Goal: Information Seeking & Learning: Learn about a topic

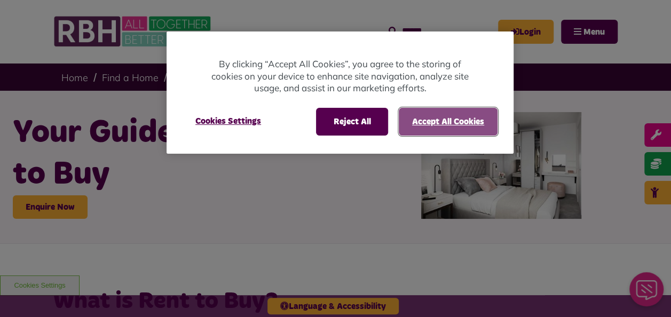
click at [444, 117] on button "Accept All Cookies" at bounding box center [448, 122] width 99 height 28
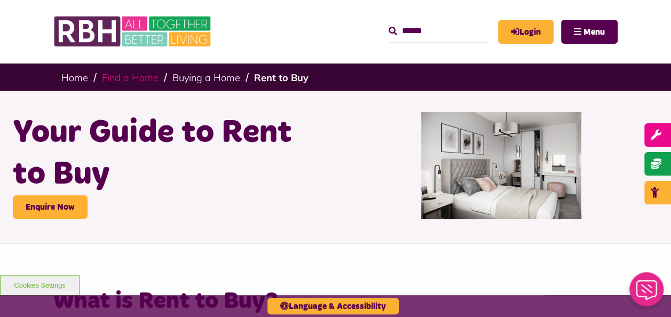
click at [142, 77] on link "Find a Home" at bounding box center [130, 78] width 57 height 12
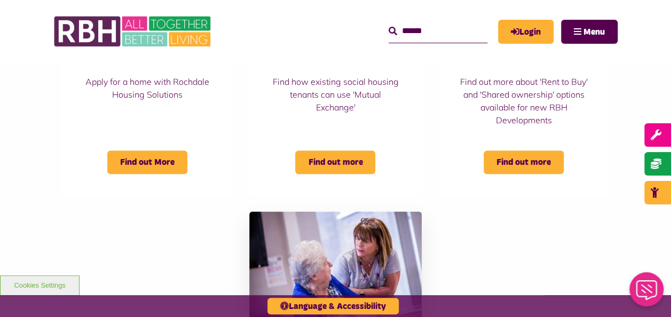
scroll to position [549, 0]
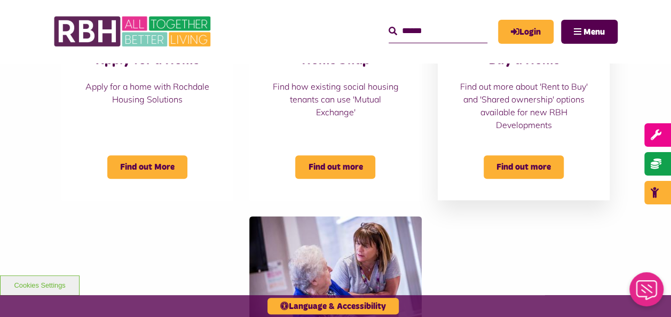
click at [494, 151] on div "Find out more" at bounding box center [523, 160] width 129 height 37
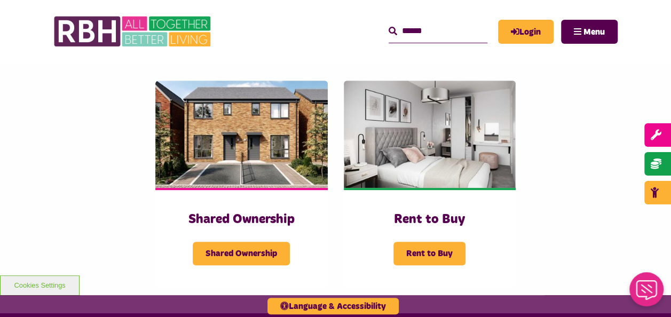
scroll to position [287, 0]
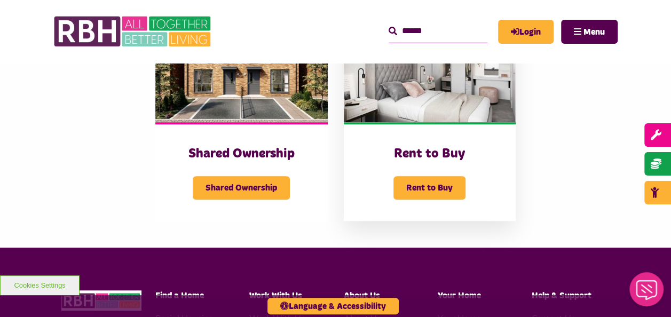
click at [363, 151] on div "Rent to Buy Rent to Buy" at bounding box center [430, 171] width 172 height 98
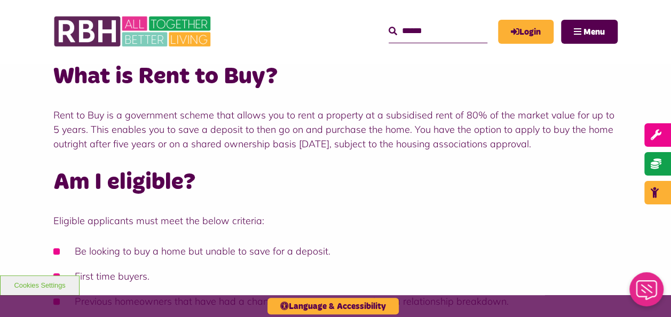
scroll to position [258, 0]
